Goal: Task Accomplishment & Management: Complete application form

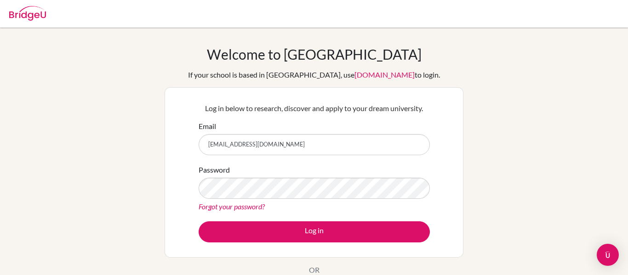
click at [300, 141] on input "[EMAIL_ADDRESS][DOMAIN_NAME]" at bounding box center [314, 144] width 231 height 21
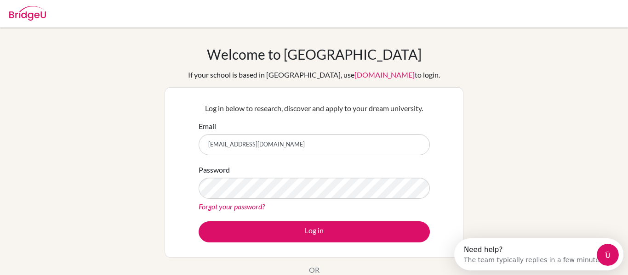
click at [234, 150] on input "[EMAIL_ADDRESS][DOMAIN_NAME]" at bounding box center [314, 144] width 231 height 21
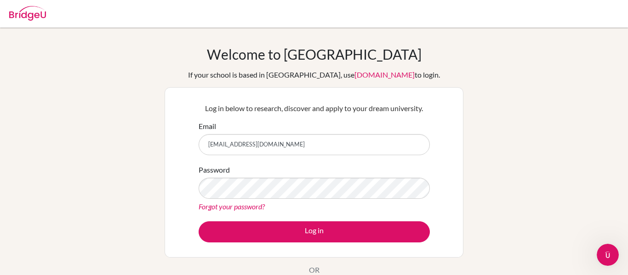
click at [248, 142] on input "[EMAIL_ADDRESS][DOMAIN_NAME]" at bounding box center [314, 144] width 231 height 21
click at [248, 143] on input "[EMAIL_ADDRESS][DOMAIN_NAME]" at bounding box center [314, 144] width 231 height 21
drag, startPoint x: 248, startPoint y: 143, endPoint x: 145, endPoint y: 123, distance: 105.3
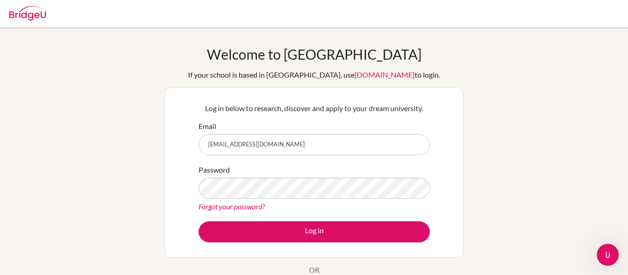
click at [145, 123] on div "Welcome to [GEOGRAPHIC_DATA] If your school is based in [GEOGRAPHIC_DATA], use …" at bounding box center [314, 196] width 628 height 301
click at [245, 137] on input "[EMAIL_ADDRESS][DOMAIN_NAME]" at bounding box center [314, 144] width 231 height 21
click at [247, 142] on input "[EMAIL_ADDRESS][DOMAIN_NAME]" at bounding box center [314, 144] width 231 height 21
click at [240, 145] on input "[EMAIL_ADDRESS][DOMAIN_NAME]" at bounding box center [314, 144] width 231 height 21
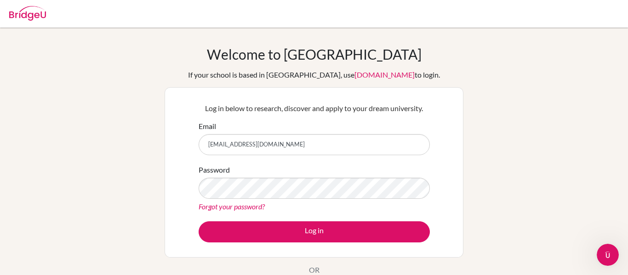
click at [259, 139] on input "[EMAIL_ADDRESS][DOMAIN_NAME]" at bounding box center [314, 144] width 231 height 21
click at [247, 146] on input "[EMAIL_ADDRESS][DOMAIN_NAME]" at bounding box center [314, 144] width 231 height 21
click at [247, 147] on input "[EMAIL_ADDRESS][DOMAIN_NAME]" at bounding box center [314, 144] width 231 height 21
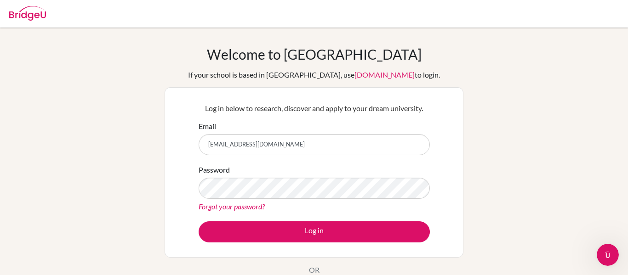
drag, startPoint x: 247, startPoint y: 147, endPoint x: 91, endPoint y: 174, distance: 158.2
click at [91, 174] on div "Welcome to [GEOGRAPHIC_DATA] If your school is based in [GEOGRAPHIC_DATA], use …" at bounding box center [314, 196] width 628 height 301
click at [290, 149] on input "[EMAIL_ADDRESS][DOMAIN_NAME]" at bounding box center [314, 144] width 231 height 21
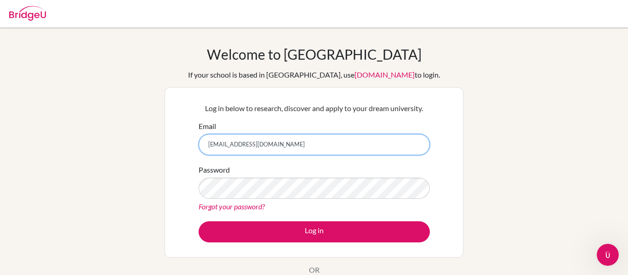
click at [267, 145] on input "[EMAIL_ADDRESS][DOMAIN_NAME]" at bounding box center [314, 144] width 231 height 21
click at [244, 146] on input "[EMAIL_ADDRESS][DOMAIN_NAME]" at bounding box center [314, 144] width 231 height 21
click at [246, 145] on input "[EMAIL_ADDRESS][DOMAIN_NAME]" at bounding box center [314, 144] width 231 height 21
click at [241, 149] on input "[EMAIL_ADDRESS][DOMAIN_NAME]" at bounding box center [314, 144] width 231 height 21
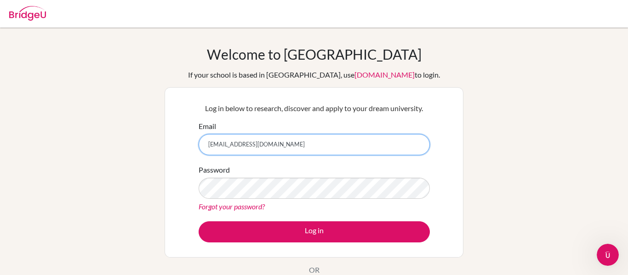
click at [246, 145] on input "[EMAIL_ADDRESS][DOMAIN_NAME]" at bounding box center [314, 144] width 231 height 21
